Goal: Use online tool/utility: Utilize a website feature to perform a specific function

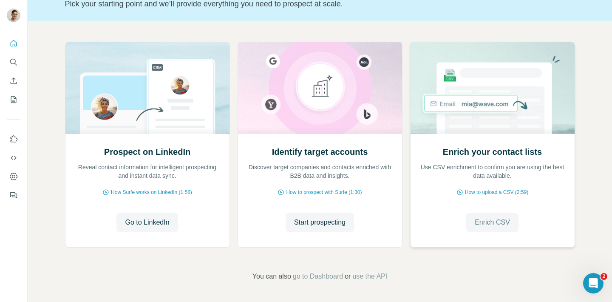
click at [483, 221] on span "Enrich CSV" at bounding box center [492, 222] width 35 height 10
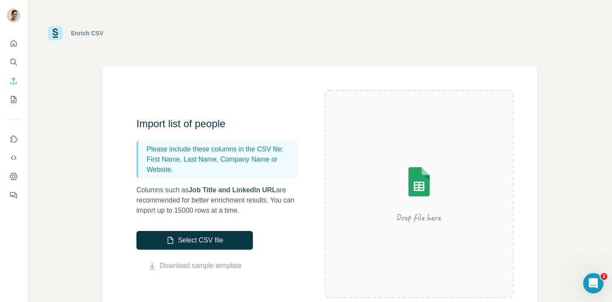
click at [198, 191] on span "Job Title and LinkedIn URL" at bounding box center [233, 189] width 88 height 7
drag, startPoint x: 198, startPoint y: 191, endPoint x: 267, endPoint y: 191, distance: 69.3
click at [267, 191] on span "Job Title and LinkedIn URL" at bounding box center [233, 189] width 88 height 7
click at [265, 160] on p "First Name, Last Name, Company Name or Website." at bounding box center [221, 164] width 148 height 20
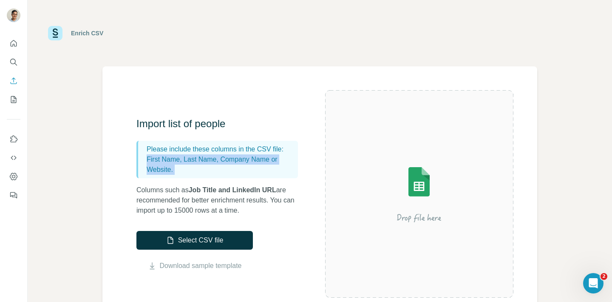
click at [265, 160] on p "First Name, Last Name, Company Name or Website." at bounding box center [221, 164] width 148 height 20
click at [573, 124] on div "Enrich CSV Import list of people Please include these columns in the CSV file: …" at bounding box center [320, 151] width 585 height 302
